Goal: Task Accomplishment & Management: Manage account settings

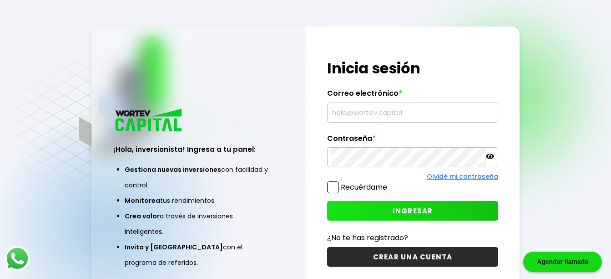
type input "[EMAIL_ADDRESS][DOMAIN_NAME]"
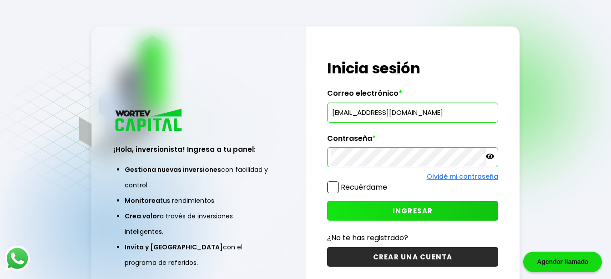
click at [419, 213] on span "INGRESAR" at bounding box center [413, 211] width 41 height 10
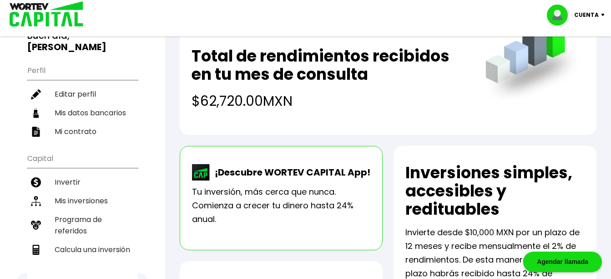
scroll to position [91, 0]
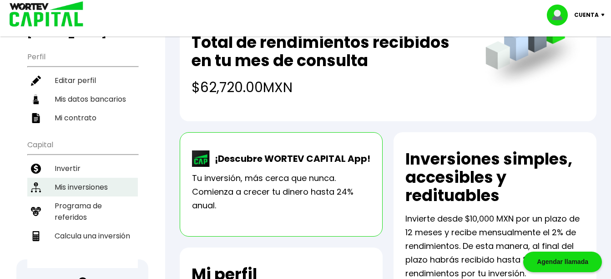
click at [76, 187] on li "Mis inversiones" at bounding box center [82, 187] width 111 height 19
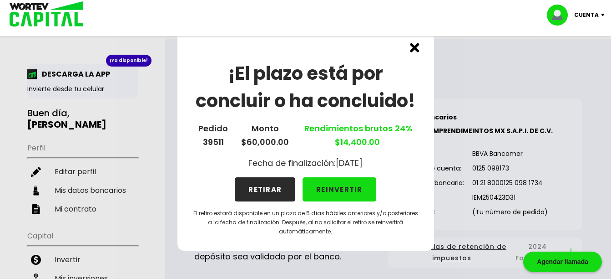
click at [262, 187] on button "RETIRAR" at bounding box center [265, 189] width 61 height 24
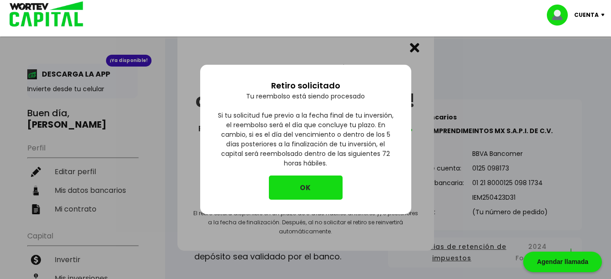
click at [304, 183] on button "OK" at bounding box center [306, 187] width 74 height 24
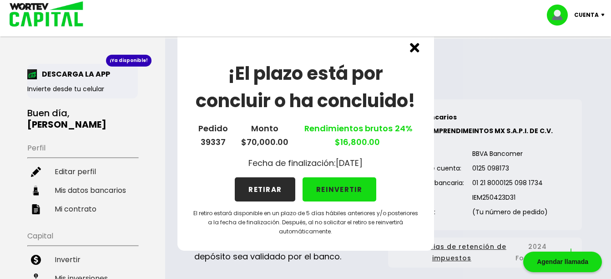
click at [270, 190] on button "RETIRAR" at bounding box center [265, 189] width 61 height 24
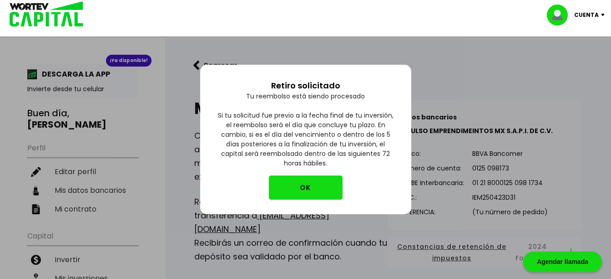
click at [310, 185] on button "OK" at bounding box center [306, 187] width 74 height 24
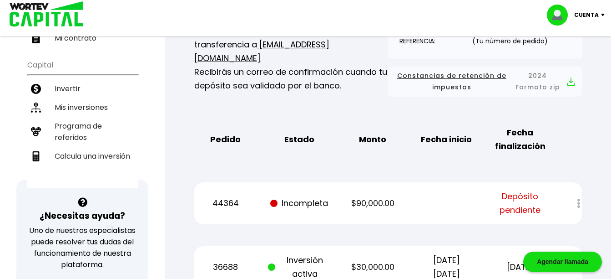
scroll to position [182, 0]
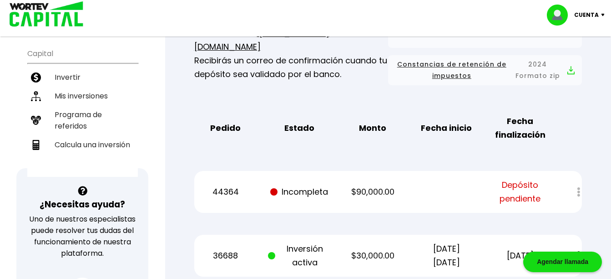
click at [580, 190] on div at bounding box center [573, 192] width 20 height 20
click at [578, 190] on div at bounding box center [573, 192] width 20 height 20
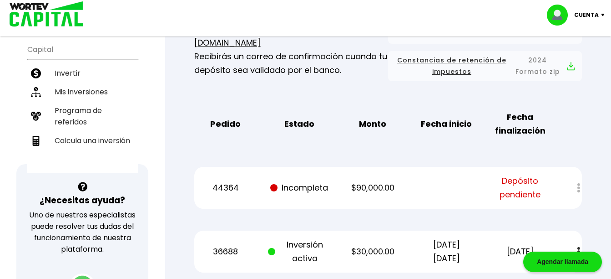
scroll to position [0, 0]
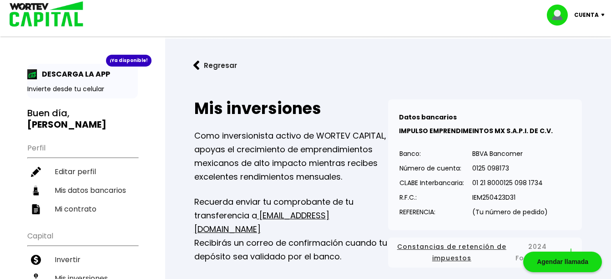
click at [194, 65] on img at bounding box center [197, 66] width 6 height 10
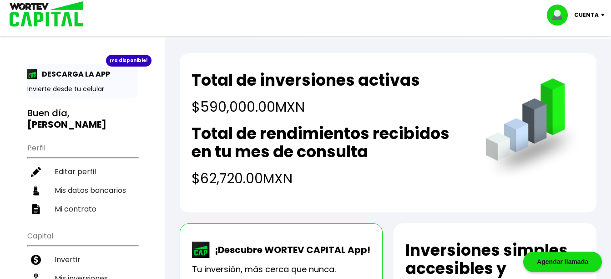
click at [586, 13] on p "Cuenta" at bounding box center [587, 15] width 25 height 14
click at [573, 61] on li "Cerrar sesión" at bounding box center [577, 60] width 73 height 19
